Goal: Task Accomplishment & Management: Complete application form

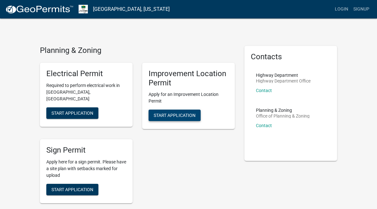
click at [186, 116] on span "Start Application" at bounding box center [174, 115] width 42 height 5
click at [173, 117] on span "Start Application" at bounding box center [174, 115] width 42 height 5
click at [179, 117] on span "Start Application" at bounding box center [174, 115] width 42 height 5
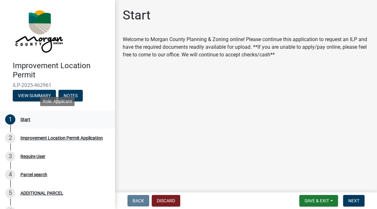
click at [23, 119] on div "Start" at bounding box center [25, 119] width 10 height 4
click at [355, 200] on span "Next" at bounding box center [353, 200] width 11 height 5
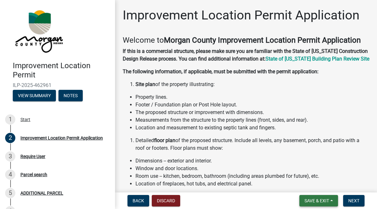
click at [314, 201] on span "Save & Exit" at bounding box center [316, 200] width 25 height 5
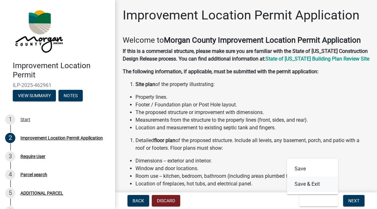
click at [313, 185] on button "Save & Exit" at bounding box center [312, 184] width 51 height 15
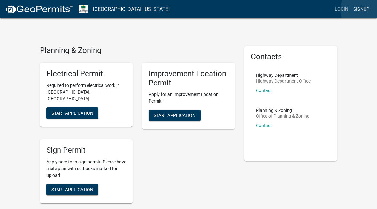
click at [366, 10] on link "Signup" at bounding box center [360, 9] width 21 height 12
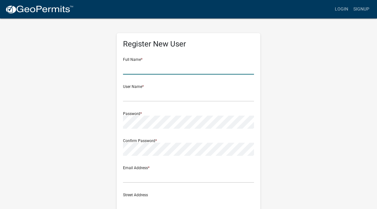
click at [215, 62] on input "text" at bounding box center [188, 68] width 131 height 13
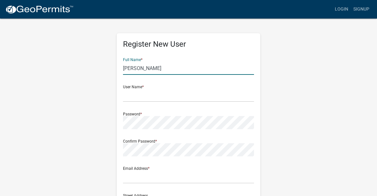
type input "[PERSON_NAME]"
click at [161, 87] on div "User Name *" at bounding box center [188, 91] width 131 height 22
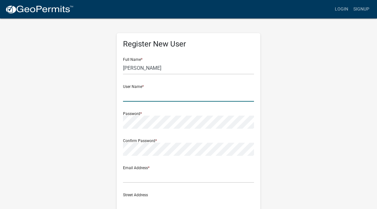
click at [153, 94] on input "text" at bounding box center [188, 95] width 131 height 13
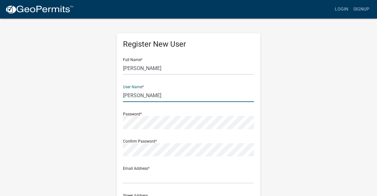
type input "[PERSON_NAME]"
click at [153, 113] on div "Password *" at bounding box center [188, 118] width 131 height 22
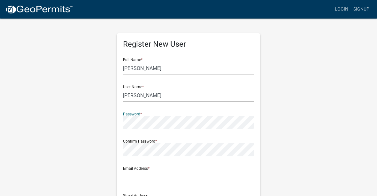
click at [166, 138] on div "Confirm Password *" at bounding box center [188, 145] width 131 height 22
click at [165, 167] on div "Email Address *" at bounding box center [188, 172] width 131 height 22
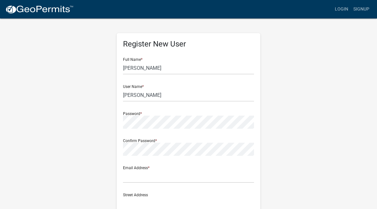
click at [194, 168] on div "Email Address *" at bounding box center [188, 172] width 131 height 22
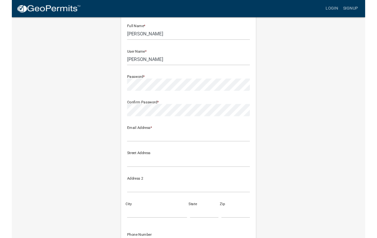
scroll to position [43, 0]
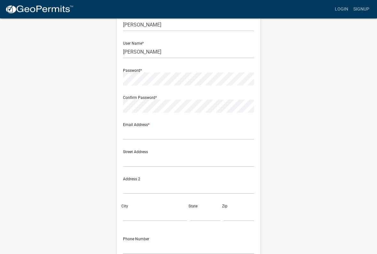
click at [145, 125] on div "Email Address *" at bounding box center [188, 129] width 131 height 22
click at [145, 130] on input "text" at bounding box center [188, 133] width 131 height 13
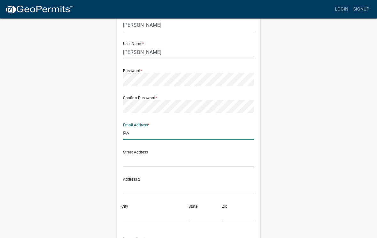
type input "P"
type input "[EMAIL_ADDRESS][DOMAIN_NAME]"
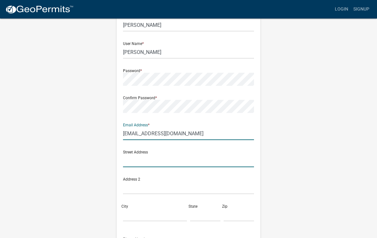
click at [181, 155] on input "text" at bounding box center [188, 160] width 131 height 13
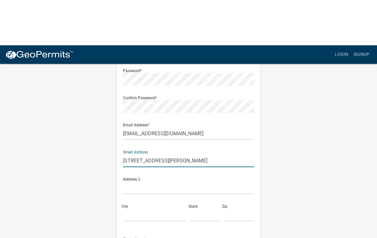
scroll to position [90, 0]
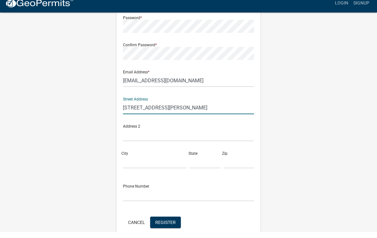
type input "[STREET_ADDRESS][PERSON_NAME]"
click at [150, 153] on div "City" at bounding box center [154, 164] width 67 height 22
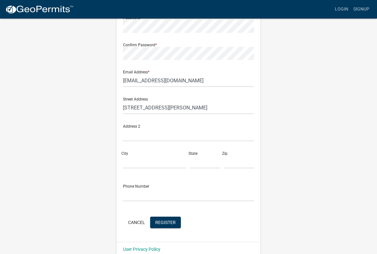
click at [142, 152] on div "City" at bounding box center [154, 157] width 67 height 22
click at [144, 155] on input "City" at bounding box center [155, 161] width 64 height 13
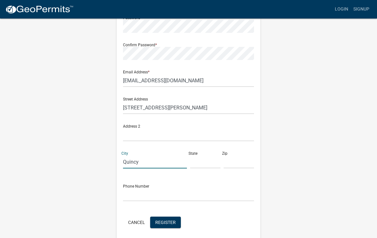
type input "Quincy"
click at [205, 162] on input "text" at bounding box center [205, 161] width 30 height 13
type input "IN"
click at [237, 158] on input "text" at bounding box center [238, 161] width 30 height 13
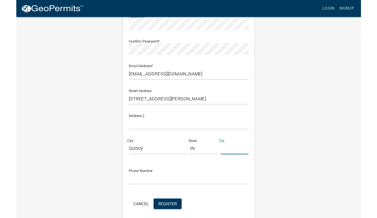
scroll to position [110, 0]
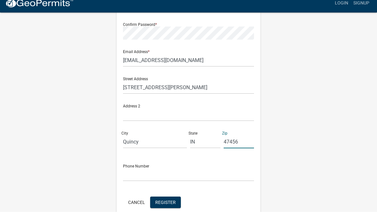
type input "47456"
click at [178, 174] on input "text" at bounding box center [188, 180] width 131 height 13
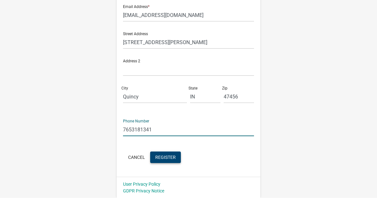
type input "7653181341"
click at [170, 174] on span "Register" at bounding box center [165, 176] width 20 height 5
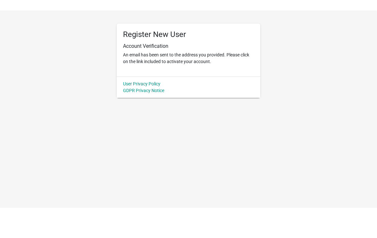
scroll to position [0, 0]
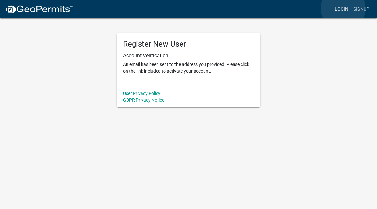
click at [343, 8] on link "Login" at bounding box center [341, 9] width 19 height 12
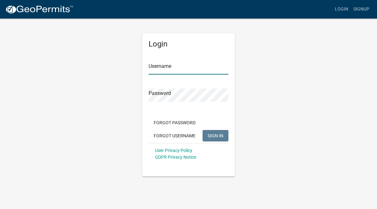
click at [181, 70] on input "Username" at bounding box center [188, 68] width 80 height 13
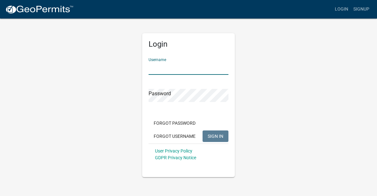
type input "[PERSON_NAME]"
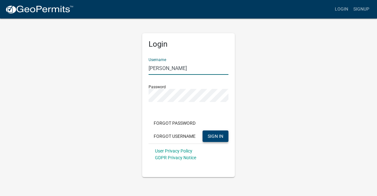
click at [217, 133] on span "SIGN IN" at bounding box center [215, 135] width 16 height 5
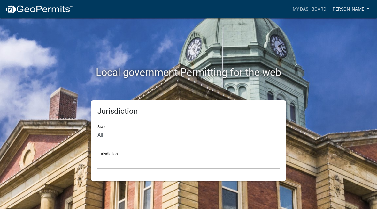
click at [366, 8] on link "[PERSON_NAME]" at bounding box center [349, 9] width 43 height 12
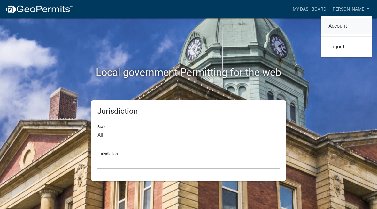
click at [357, 24] on link "Account" at bounding box center [345, 26] width 51 height 15
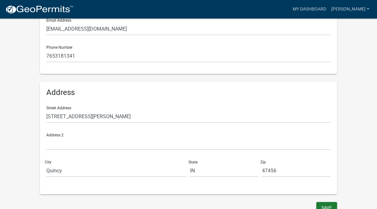
scroll to position [161, 0]
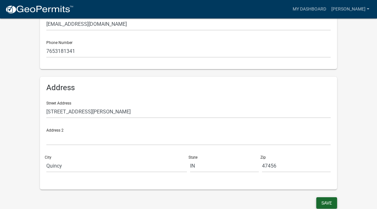
click at [324, 201] on button "Save" at bounding box center [326, 203] width 21 height 11
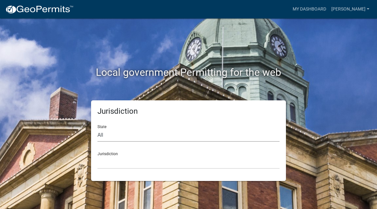
click at [196, 130] on select "All [US_STATE] [US_STATE] [US_STATE] [US_STATE] [US_STATE] [US_STATE] [US_STATE…" at bounding box center [188, 135] width 182 height 13
select select "[US_STATE]"
click at [223, 156] on select "City of [GEOGRAPHIC_DATA], [US_STATE] City of [GEOGRAPHIC_DATA], [US_STATE] Cit…" at bounding box center [188, 162] width 182 height 13
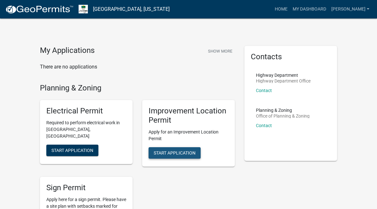
click at [183, 153] on span "Start Application" at bounding box center [174, 152] width 42 height 5
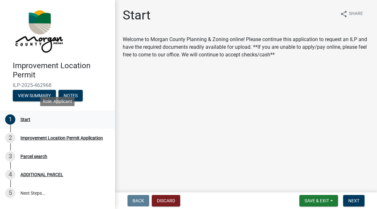
click at [27, 118] on div "Start" at bounding box center [25, 119] width 10 height 4
click at [27, 119] on div "Start" at bounding box center [25, 119] width 10 height 4
click at [30, 139] on div "Improvement Location Permit Application" at bounding box center [61, 138] width 82 height 4
click at [44, 136] on div "Improvement Location Permit Application" at bounding box center [61, 138] width 82 height 4
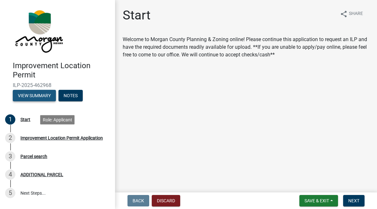
click at [26, 93] on button "View Summary" at bounding box center [34, 95] width 43 height 11
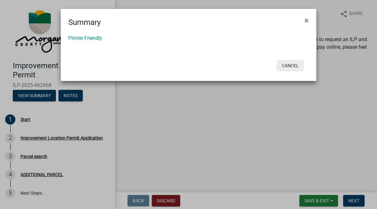
click at [292, 63] on button "Cancel" at bounding box center [289, 65] width 27 height 11
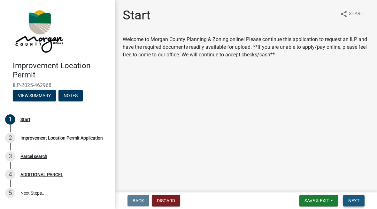
click at [358, 199] on span "Next" at bounding box center [353, 200] width 11 height 5
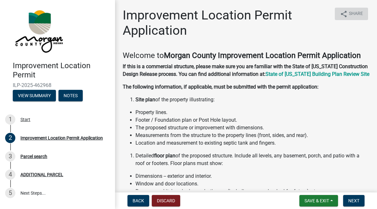
click at [351, 14] on span "Share" at bounding box center [355, 14] width 14 height 8
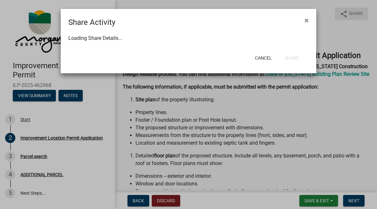
select select "1"
select select "0"
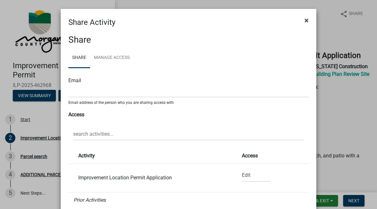
click at [302, 16] on button "×" at bounding box center [306, 20] width 14 height 18
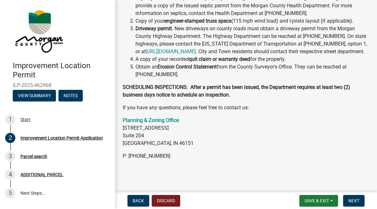
scroll to position [238, 0]
click at [355, 199] on span "Next" at bounding box center [353, 200] width 11 height 5
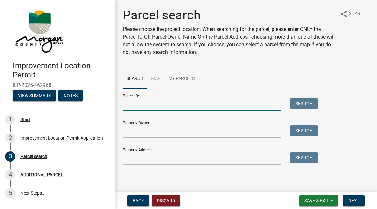
click at [206, 101] on input "Parcel ID:" at bounding box center [202, 104] width 158 height 13
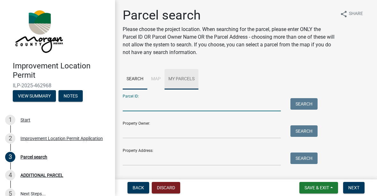
click at [182, 79] on link "My Parcels" at bounding box center [181, 79] width 34 height 20
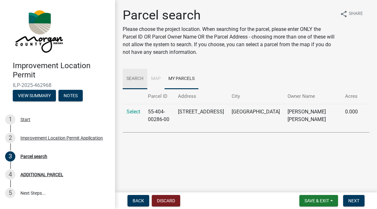
click at [133, 79] on link "Search" at bounding box center [135, 79] width 25 height 20
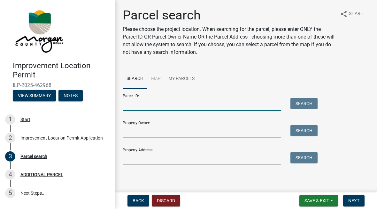
click at [183, 101] on input "Parcel ID:" at bounding box center [202, 104] width 158 height 13
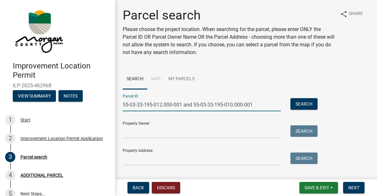
type input "55-03-33-195-012.000-001 and 55-03-33-195-010.000-001"
click at [170, 129] on input "Property Owner:" at bounding box center [202, 131] width 158 height 13
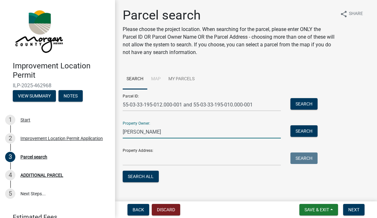
type input "[PERSON_NAME]"
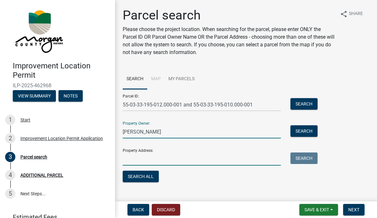
click at [208, 152] on input "Property Address:" at bounding box center [202, 158] width 158 height 13
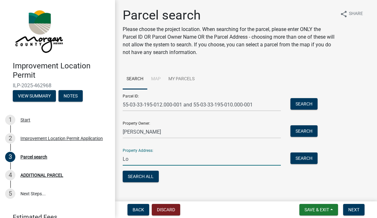
type input "L"
type input "[STREET_ADDRESS]"
click at [143, 173] on button "Search All" at bounding box center [141, 175] width 36 height 11
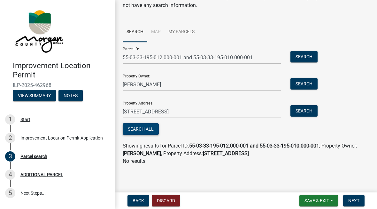
scroll to position [47, 0]
click at [356, 202] on span "Next" at bounding box center [353, 200] width 11 height 5
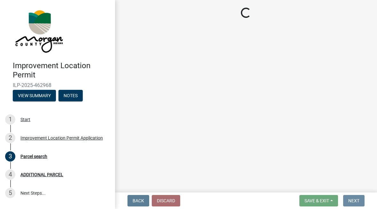
scroll to position [0, 0]
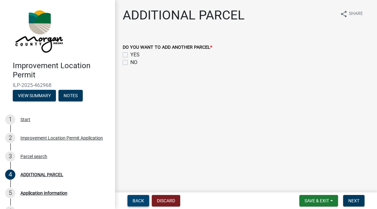
click at [138, 202] on span "Back" at bounding box center [137, 200] width 11 height 5
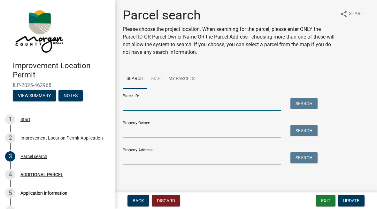
click at [218, 100] on input "Parcel ID:" at bounding box center [202, 104] width 158 height 13
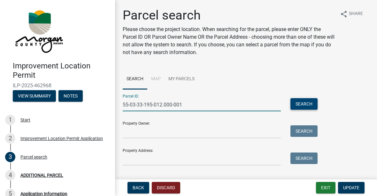
type input "55-03-33-195-012.000-001"
click at [304, 105] on button "Search" at bounding box center [303, 103] width 27 height 11
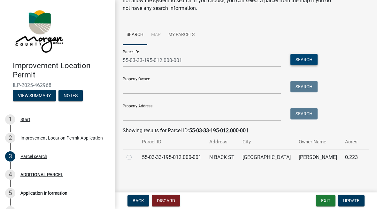
scroll to position [44, 0]
click at [134, 154] on label at bounding box center [134, 154] width 0 height 0
click at [134, 158] on input "radio" at bounding box center [136, 156] width 4 height 4
radio input "true"
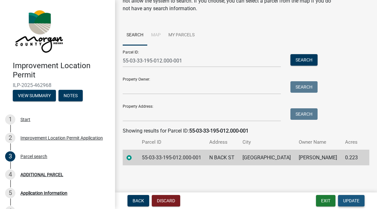
click at [351, 199] on span "Update" at bounding box center [351, 200] width 16 height 5
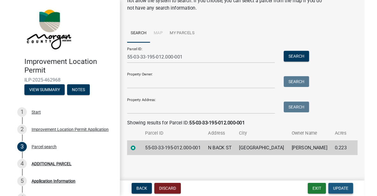
scroll to position [0, 0]
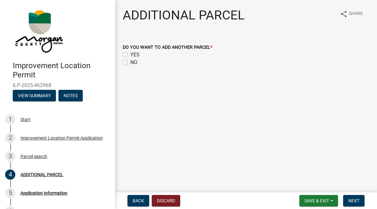
click at [130, 56] on label "YES" at bounding box center [134, 55] width 9 height 8
click at [130, 55] on input "YES" at bounding box center [132, 53] width 4 height 4
checkbox input "true"
checkbox input "false"
click at [355, 198] on button "Next" at bounding box center [353, 200] width 21 height 11
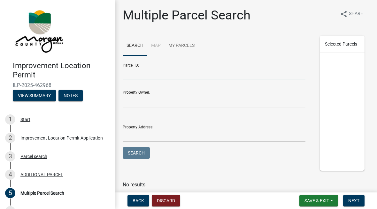
click at [167, 72] on input "Parcel ID:" at bounding box center [214, 73] width 183 height 13
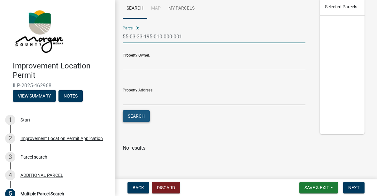
type input "55-03-33-195-010.000-001"
click at [135, 118] on button "Search" at bounding box center [136, 115] width 27 height 11
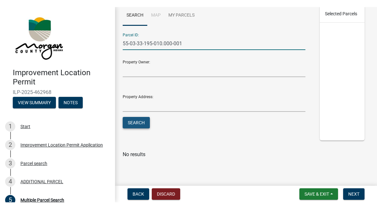
scroll to position [30, 0]
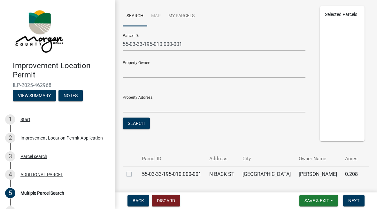
click at [134, 171] on label at bounding box center [134, 171] width 0 height 0
click at [134, 172] on input "checkbox" at bounding box center [136, 173] width 4 height 4
checkbox input "true"
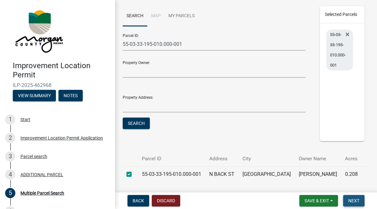
click at [354, 202] on span "Next" at bounding box center [353, 200] width 11 height 5
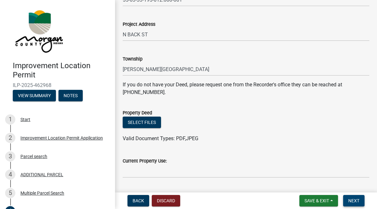
scroll to position [86, 0]
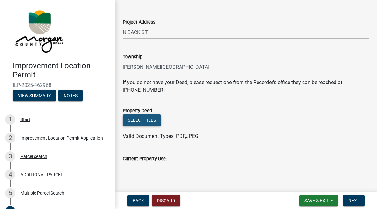
click at [142, 120] on button "Select files" at bounding box center [142, 120] width 38 height 11
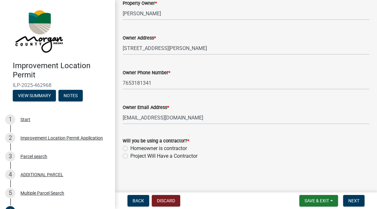
scroll to position [342, 0]
click at [130, 147] on label "Homeowner is contractor" at bounding box center [158, 149] width 56 height 8
click at [130, 147] on input "Homeowner is contractor" at bounding box center [132, 147] width 4 height 4
radio input "true"
click at [356, 199] on span "Next" at bounding box center [353, 200] width 11 height 5
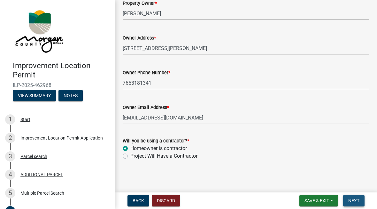
scroll to position [0, 0]
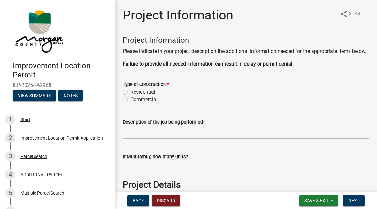
click at [130, 96] on label "Residential" at bounding box center [142, 92] width 25 height 8
click at [130, 93] on input "Residential" at bounding box center [132, 90] width 4 height 4
radio input "true"
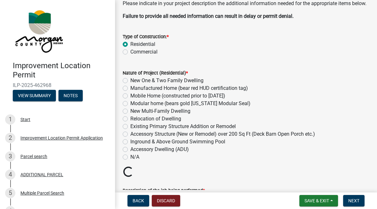
scroll to position [52, 0]
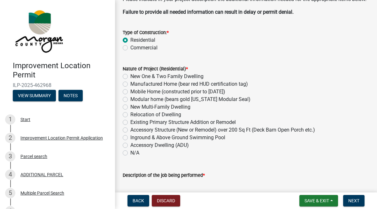
click at [130, 80] on label "New One & Two Family Dwelling" at bounding box center [166, 77] width 73 height 8
click at [130, 77] on input "New One & Two Family Dwelling" at bounding box center [132, 75] width 4 height 4
radio input "true"
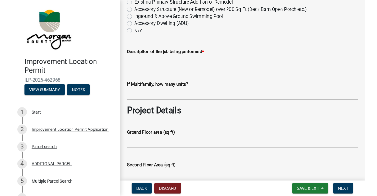
scroll to position [173, 0]
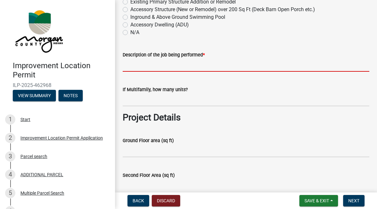
click at [165, 72] on input "Description of the job being performed *" at bounding box center [246, 65] width 246 height 13
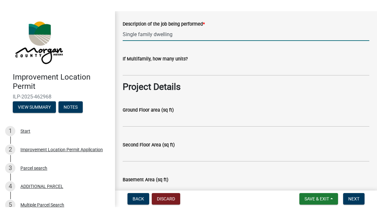
scroll to position [215, 0]
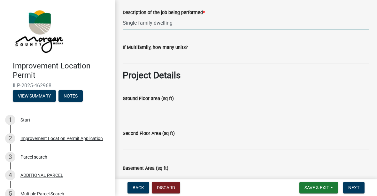
type input "Single family dwelling"
click at [207, 111] on input "Ground Floor area (sq ft)" at bounding box center [246, 108] width 246 height 13
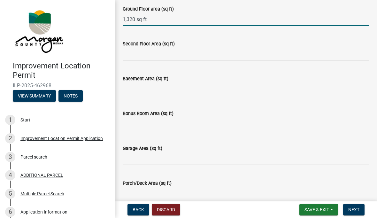
scroll to position [307, 0]
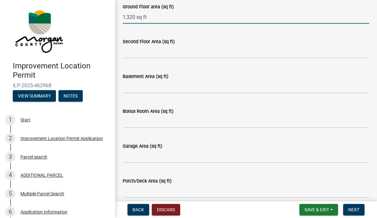
type input "1,320 sq ft"
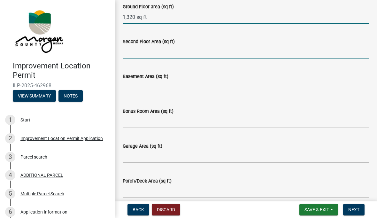
click at [225, 58] on input "Second Floor Area (sq ft)" at bounding box center [246, 51] width 246 height 13
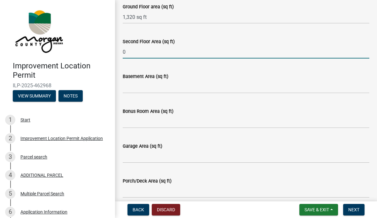
type input "0"
click at [184, 93] on input "Basement Area (sq ft)" at bounding box center [246, 86] width 246 height 13
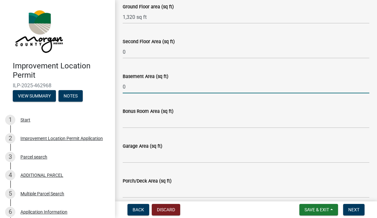
type input "0"
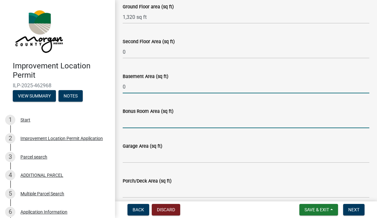
click at [188, 123] on input "Bonus Room Area (sq ft)" at bounding box center [246, 121] width 246 height 13
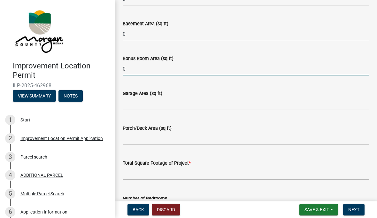
scroll to position [363, 0]
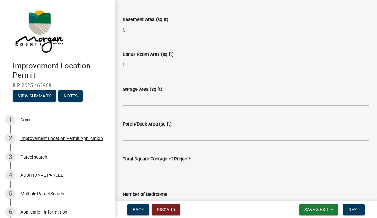
type input "0"
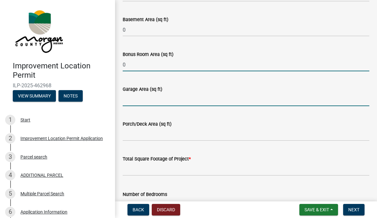
click at [182, 106] on input "Garage Area (sq ft)" at bounding box center [246, 99] width 246 height 13
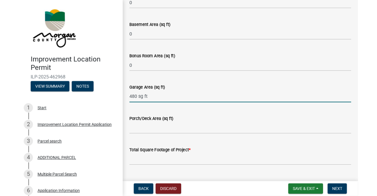
scroll to position [359, 0]
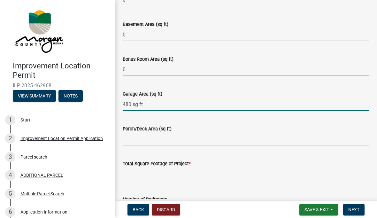
type input "480 sg ft"
click at [214, 132] on div "Porch/Deck Area (sq ft)" at bounding box center [246, 129] width 246 height 8
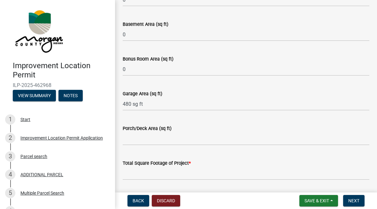
click at [188, 132] on div "Porch/Deck Area (sq ft)" at bounding box center [246, 129] width 246 height 8
click at [197, 144] on input "Porch/Deck Area (sq ft)" at bounding box center [246, 138] width 246 height 13
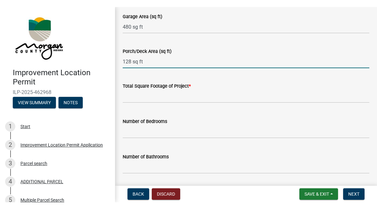
scroll to position [444, 0]
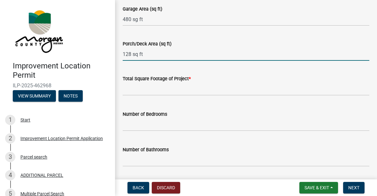
type input "128 sq ft"
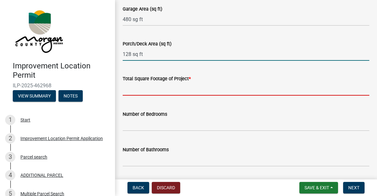
click at [219, 94] on input "text" at bounding box center [246, 88] width 246 height 13
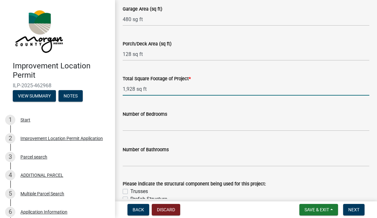
click at [223, 118] on div "Number of Bedrooms" at bounding box center [246, 114] width 246 height 8
type input "1928"
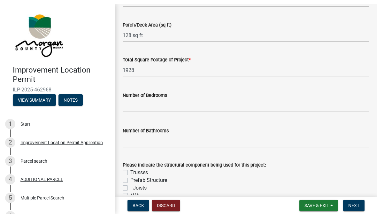
scroll to position [479, 0]
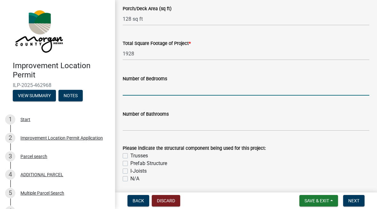
click at [152, 96] on input "text" at bounding box center [246, 89] width 246 height 13
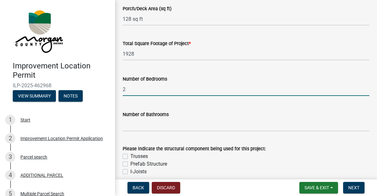
type input "2"
click at [171, 131] on input "text" at bounding box center [246, 124] width 246 height 13
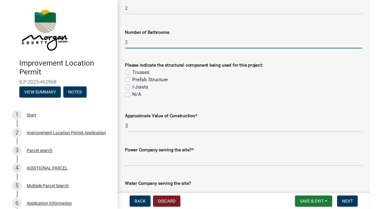
scroll to position [560, 0]
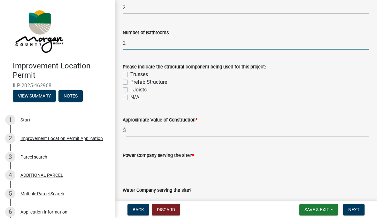
type input "2"
click at [130, 78] on label "Trusses" at bounding box center [139, 75] width 18 height 8
click at [130, 75] on input "Trusses" at bounding box center [132, 73] width 4 height 4
checkbox input "true"
checkbox input "false"
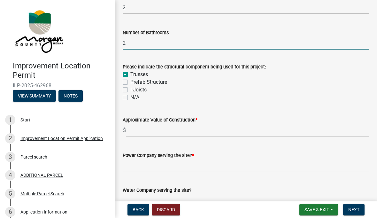
checkbox input "false"
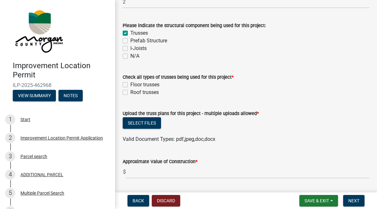
scroll to position [602, 0]
click at [130, 96] on label "Roof trusses" at bounding box center [144, 92] width 28 height 8
click at [130, 93] on input "Roof trusses" at bounding box center [132, 90] width 4 height 4
checkbox input "true"
checkbox input "false"
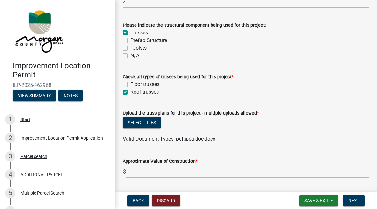
checkbox input "true"
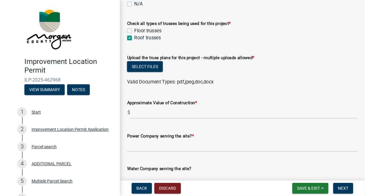
scroll to position [655, 0]
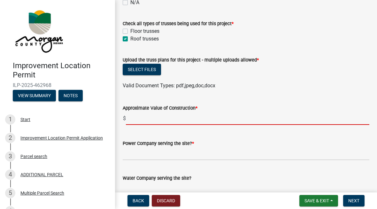
click at [262, 121] on input "text" at bounding box center [247, 118] width 243 height 13
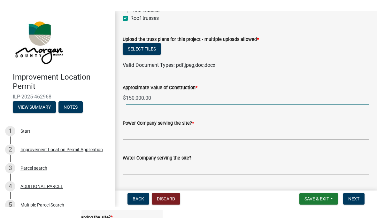
scroll to position [689, 0]
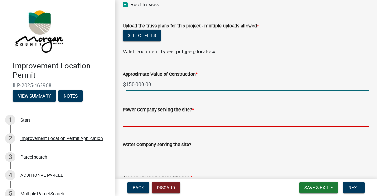
click at [223, 121] on input "Power Company serving the site? *" at bounding box center [246, 119] width 246 height 13
type input "150000"
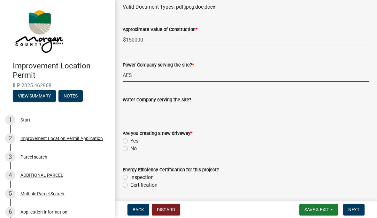
scroll to position [734, 0]
type input "AES"
click at [239, 116] on input "Water Company serving the site?" at bounding box center [246, 109] width 246 height 13
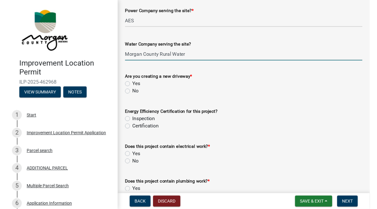
scroll to position [788, 0]
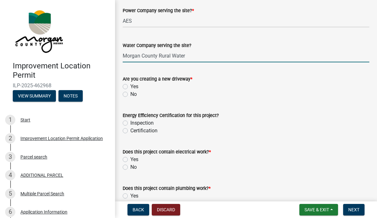
type input "Morgan County Rural Water"
click at [130, 90] on label "Yes" at bounding box center [134, 87] width 8 height 8
click at [130, 87] on input "Yes" at bounding box center [132, 85] width 4 height 4
radio input "true"
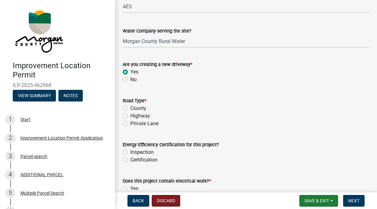
scroll to position [808, 0]
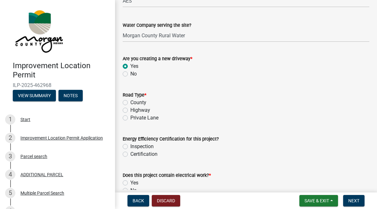
click at [130, 122] on label "Private Lane" at bounding box center [144, 118] width 28 height 8
click at [130, 118] on input "Private Lane" at bounding box center [132, 116] width 4 height 4
radio input "true"
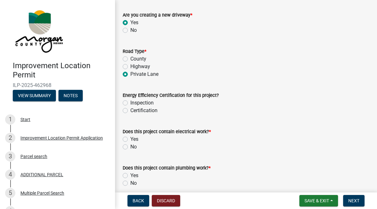
scroll to position [861, 0]
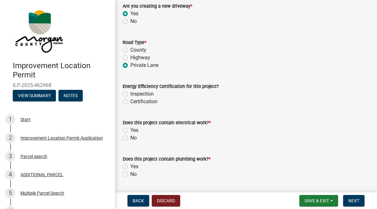
click at [130, 98] on label "Inspection" at bounding box center [141, 94] width 23 height 8
click at [130, 94] on input "Inspection" at bounding box center [132, 92] width 4 height 4
radio input "true"
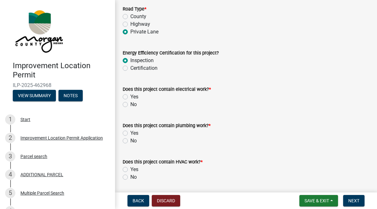
scroll to position [896, 0]
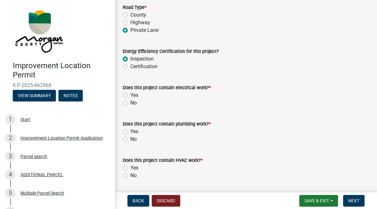
click at [130, 71] on label "Certification" at bounding box center [143, 67] width 27 height 8
click at [130, 67] on input "Certification" at bounding box center [132, 65] width 4 height 4
radio input "true"
click at [130, 99] on label "Yes" at bounding box center [134, 96] width 8 height 8
click at [130, 96] on input "Yes" at bounding box center [132, 94] width 4 height 4
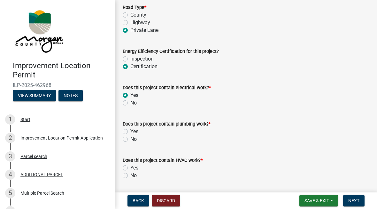
radio input "true"
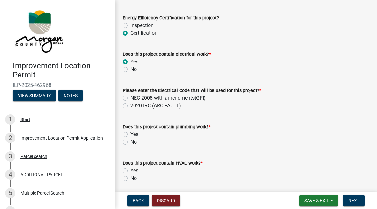
scroll to position [930, 0]
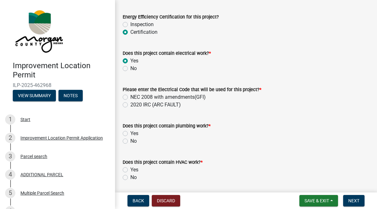
click at [130, 101] on label "NEC 2008 with amendments(GFI)" at bounding box center [167, 97] width 75 height 8
click at [130, 98] on input "NEC 2008 with amendments(GFI)" at bounding box center [132, 95] width 4 height 4
radio input "true"
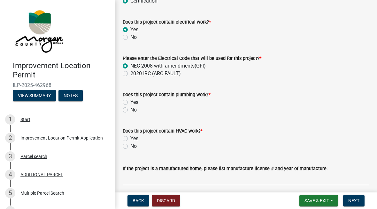
scroll to position [968, 0]
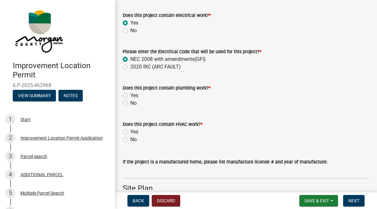
click at [130, 100] on label "Yes" at bounding box center [134, 96] width 8 height 8
click at [130, 96] on input "Yes" at bounding box center [132, 94] width 4 height 4
radio input "true"
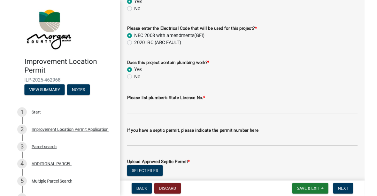
scroll to position [991, 0]
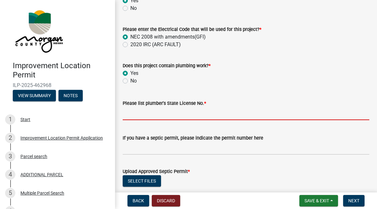
click at [257, 119] on input "Please list plumber's State License No. *" at bounding box center [246, 113] width 246 height 13
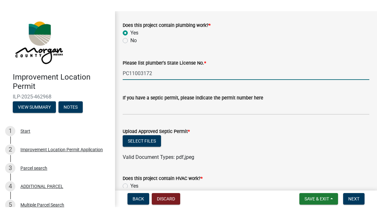
scroll to position [1045, 0]
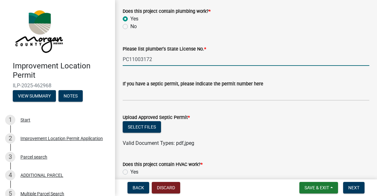
type input "PC11003172"
click at [243, 101] on input "If you have a septic permit, please indicate the permit number here" at bounding box center [246, 93] width 246 height 13
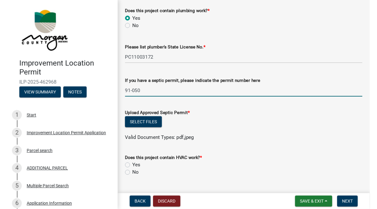
scroll to position [1067, 0]
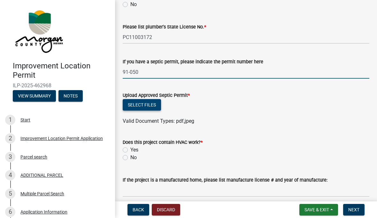
type input "91-050"
click at [146, 110] on button "Select files" at bounding box center [142, 104] width 38 height 11
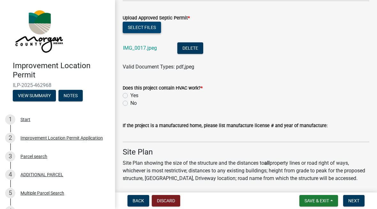
scroll to position [1146, 0]
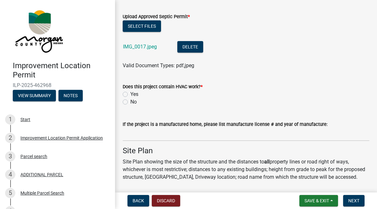
click at [130, 98] on label "Yes" at bounding box center [134, 95] width 8 height 8
click at [130, 95] on input "Yes" at bounding box center [132, 93] width 4 height 4
radio input "true"
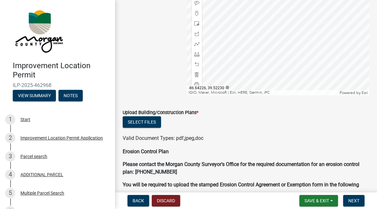
scroll to position [1500, 0]
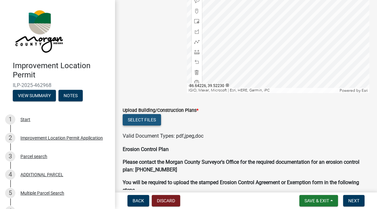
click at [147, 126] on button "Select files" at bounding box center [142, 119] width 38 height 11
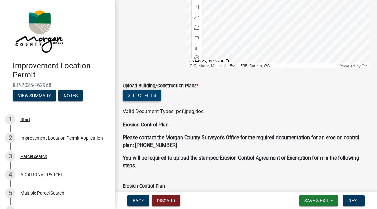
scroll to position [1527, 0]
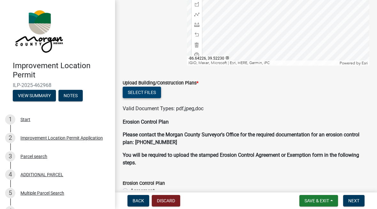
click at [143, 98] on button "Select files" at bounding box center [142, 92] width 38 height 11
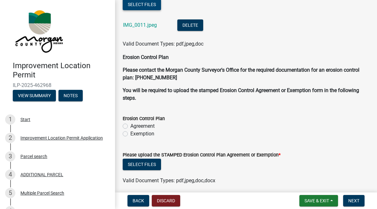
scroll to position [1619, 0]
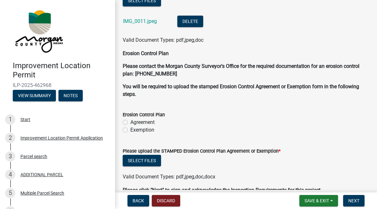
click at [130, 126] on label "Agreement" at bounding box center [142, 123] width 24 height 8
click at [130, 123] on input "Agreement" at bounding box center [132, 121] width 4 height 4
radio input "true"
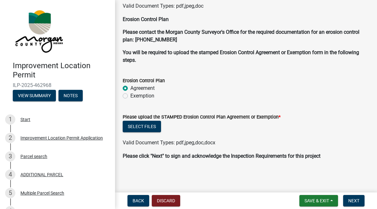
scroll to position [1660, 0]
click at [354, 203] on span "Next" at bounding box center [353, 200] width 11 height 5
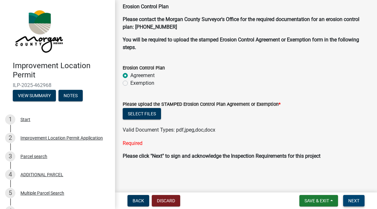
scroll to position [1699, 0]
click at [352, 201] on span "Next" at bounding box center [353, 200] width 11 height 5
click at [354, 198] on button "Next" at bounding box center [353, 200] width 21 height 11
click at [355, 198] on span "Next" at bounding box center [353, 200] width 11 height 5
click at [351, 200] on span "Next" at bounding box center [353, 200] width 11 height 5
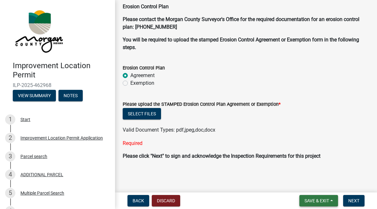
click at [317, 201] on span "Save & Exit" at bounding box center [316, 200] width 25 height 5
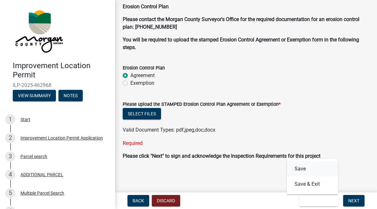
click at [302, 164] on button "Save" at bounding box center [312, 168] width 51 height 15
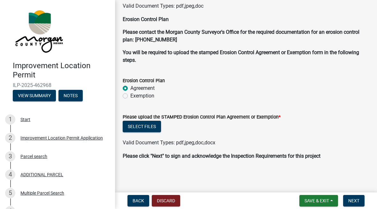
scroll to position [1660, 0]
click at [354, 201] on span "Next" at bounding box center [353, 200] width 11 height 5
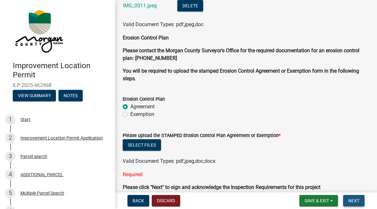
click at [356, 198] on button "Next" at bounding box center [353, 200] width 21 height 11
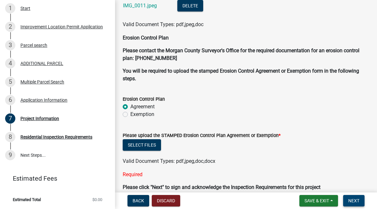
scroll to position [111, 0]
